Goal: Information Seeking & Learning: Learn about a topic

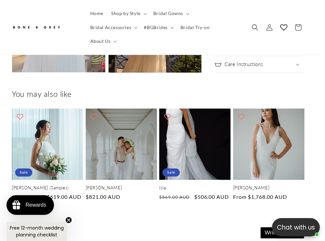
scroll to position [1281, 5]
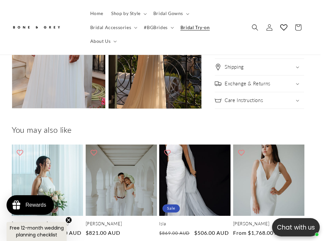
click at [199, 29] on span "Bridal Try-on" at bounding box center [194, 27] width 29 height 6
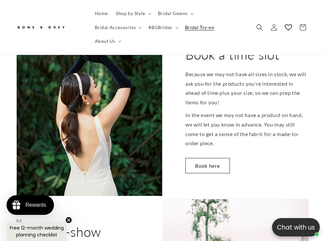
scroll to position [313, 0]
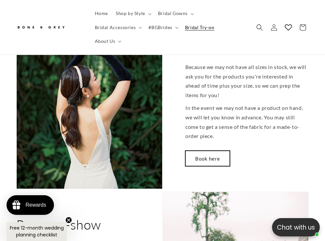
click at [203, 151] on link "Book here" at bounding box center [207, 158] width 44 height 15
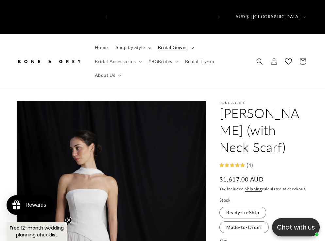
scroll to position [0, 100]
click at [168, 44] on span "Bridal Gowns" at bounding box center [173, 47] width 30 height 6
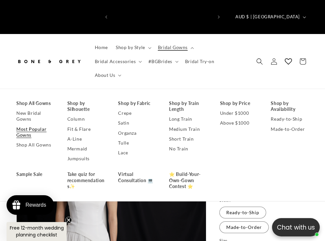
scroll to position [0, 0]
click at [246, 108] on link "Under $1000" at bounding box center [239, 113] width 38 height 10
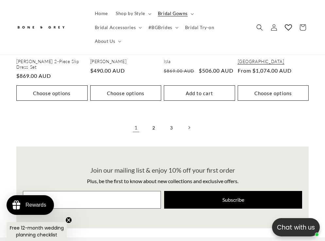
scroll to position [1228, 0]
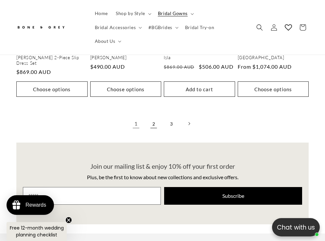
click at [156, 116] on link "2" at bounding box center [153, 123] width 14 height 14
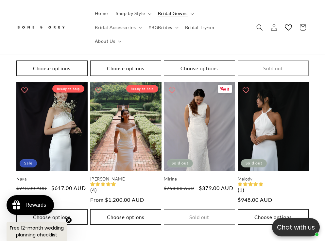
scroll to position [1086, 0]
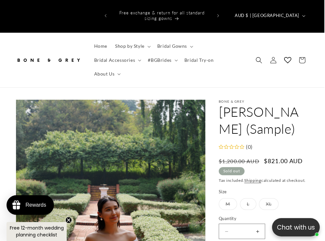
scroll to position [0, 1]
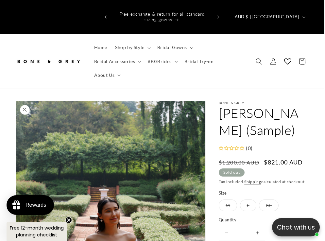
drag, startPoint x: 248, startPoint y: 99, endPoint x: 202, endPoint y: 97, distance: 46.4
copy div "Open media 2 in modal Open media 3 in modal Open media 4 in modal Open media 5 …"
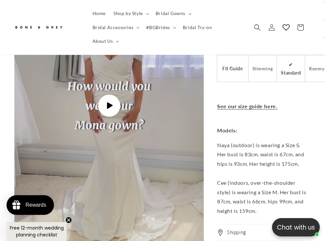
scroll to position [0, 0]
click at [106, 102] on icon "Gallery Viewer" at bounding box center [109, 105] width 7 height 7
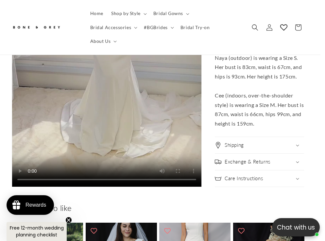
click at [299, 158] on div "Exchange & Returns" at bounding box center [258, 161] width 89 height 7
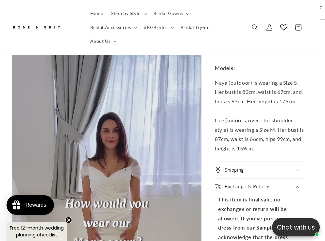
click at [297, 162] on summary "Shipping" at bounding box center [258, 170] width 89 height 16
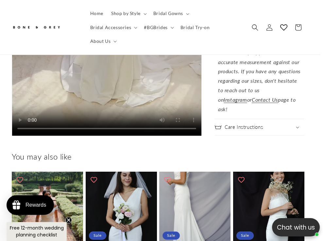
scroll to position [1336, 5]
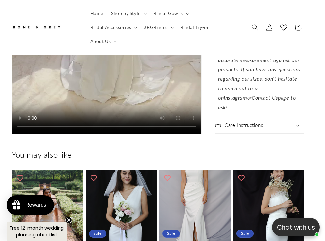
click at [43, 22] on img at bounding box center [36, 27] width 49 height 11
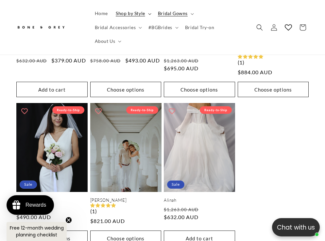
scroll to position [0, 201]
click at [132, 13] on span "Shop by Style" at bounding box center [130, 13] width 29 height 6
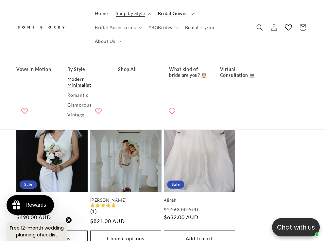
scroll to position [0, 0]
click at [77, 110] on link "Vintage" at bounding box center [86, 115] width 38 height 10
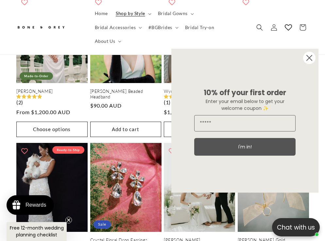
scroll to position [0, 100]
click at [309, 57] on icon "Close dialog" at bounding box center [308, 57] width 5 height 5
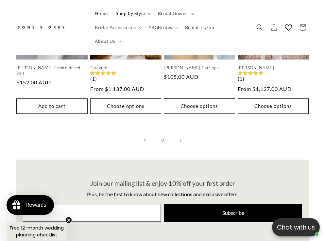
scroll to position [1208, 0]
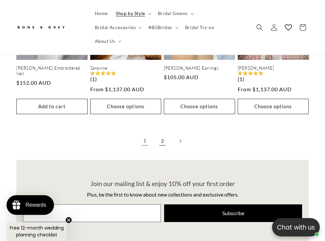
click at [161, 134] on link "2" at bounding box center [162, 141] width 14 height 14
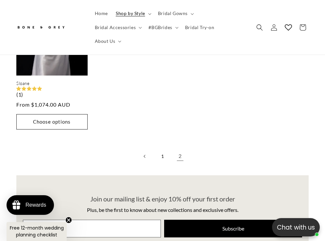
scroll to position [1204, 0]
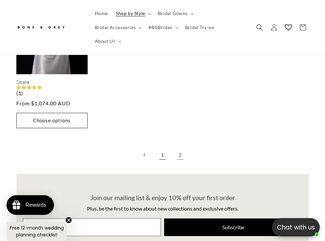
click at [159, 148] on link "1" at bounding box center [162, 155] width 14 height 14
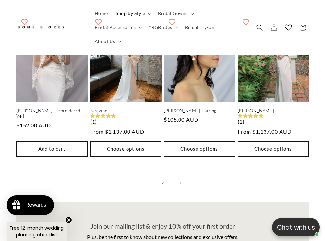
scroll to position [1151, 0]
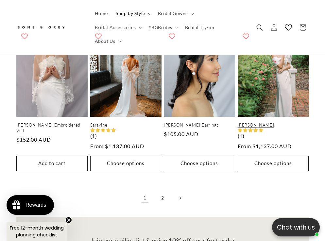
click at [294, 122] on link "Delphine" at bounding box center [272, 125] width 71 height 6
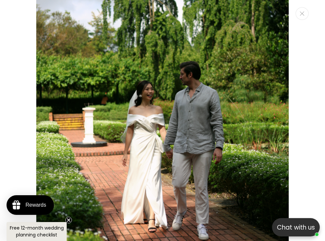
scroll to position [1651, 0]
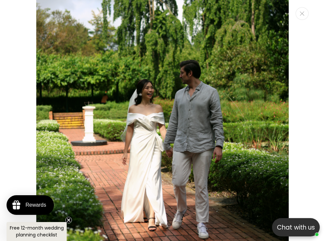
click at [309, 102] on div "Media gallery" at bounding box center [162, 120] width 325 height 241
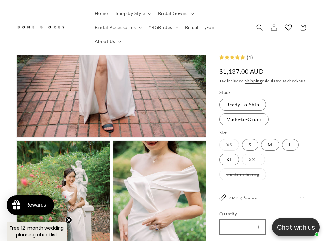
scroll to position [0, 0]
